Goal: Find specific page/section: Find specific page/section

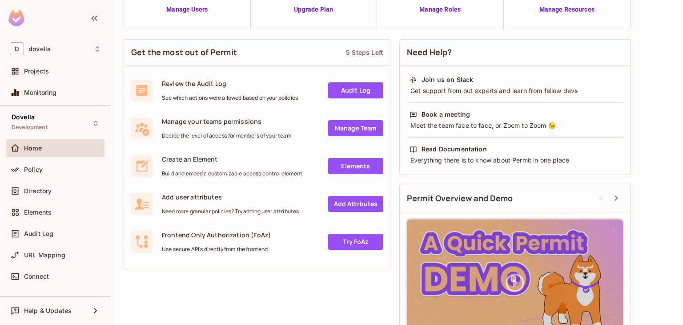
scroll to position [97, 0]
click at [48, 175] on div "Policy" at bounding box center [55, 170] width 98 height 18
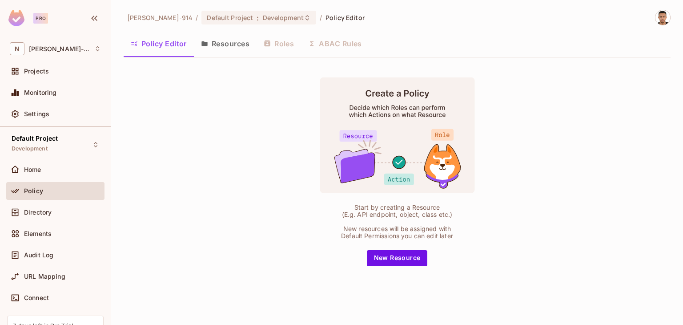
click at [228, 48] on button "Resources" at bounding box center [225, 43] width 63 height 22
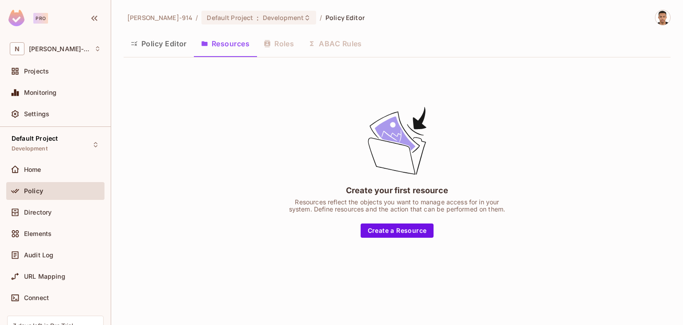
click at [153, 36] on button "Policy Editor" at bounding box center [159, 43] width 70 height 22
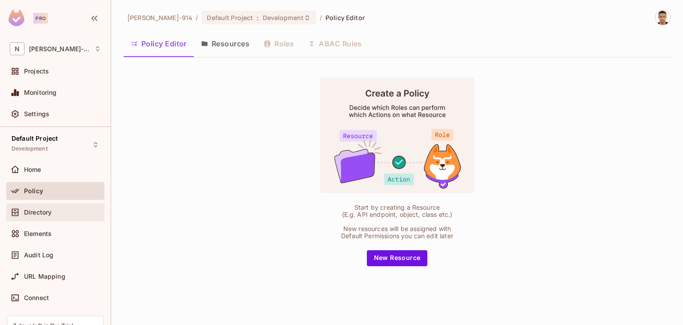
click at [39, 207] on div "Directory" at bounding box center [55, 212] width 91 height 11
